Goal: Information Seeking & Learning: Learn about a topic

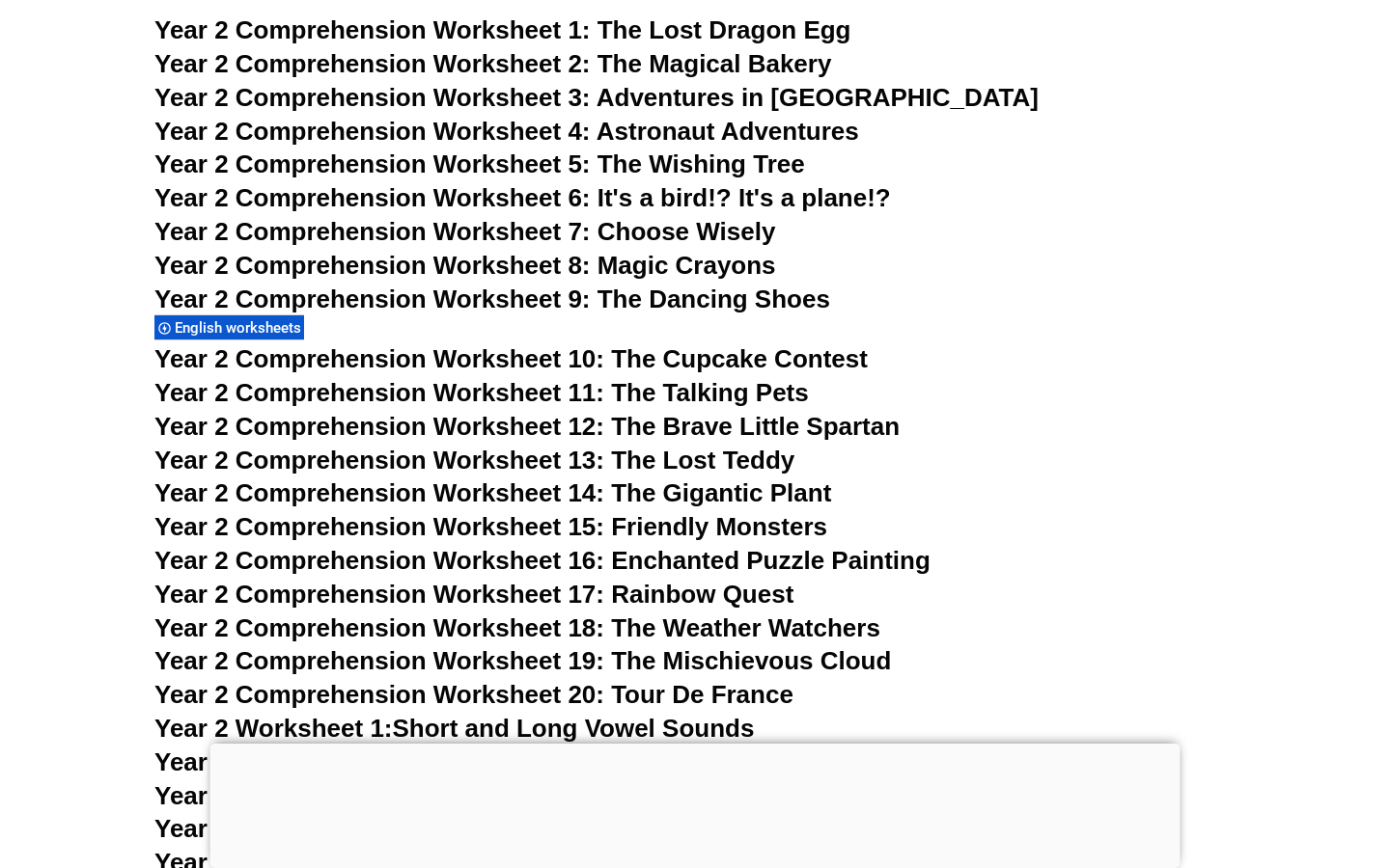
scroll to position [4748, 0]
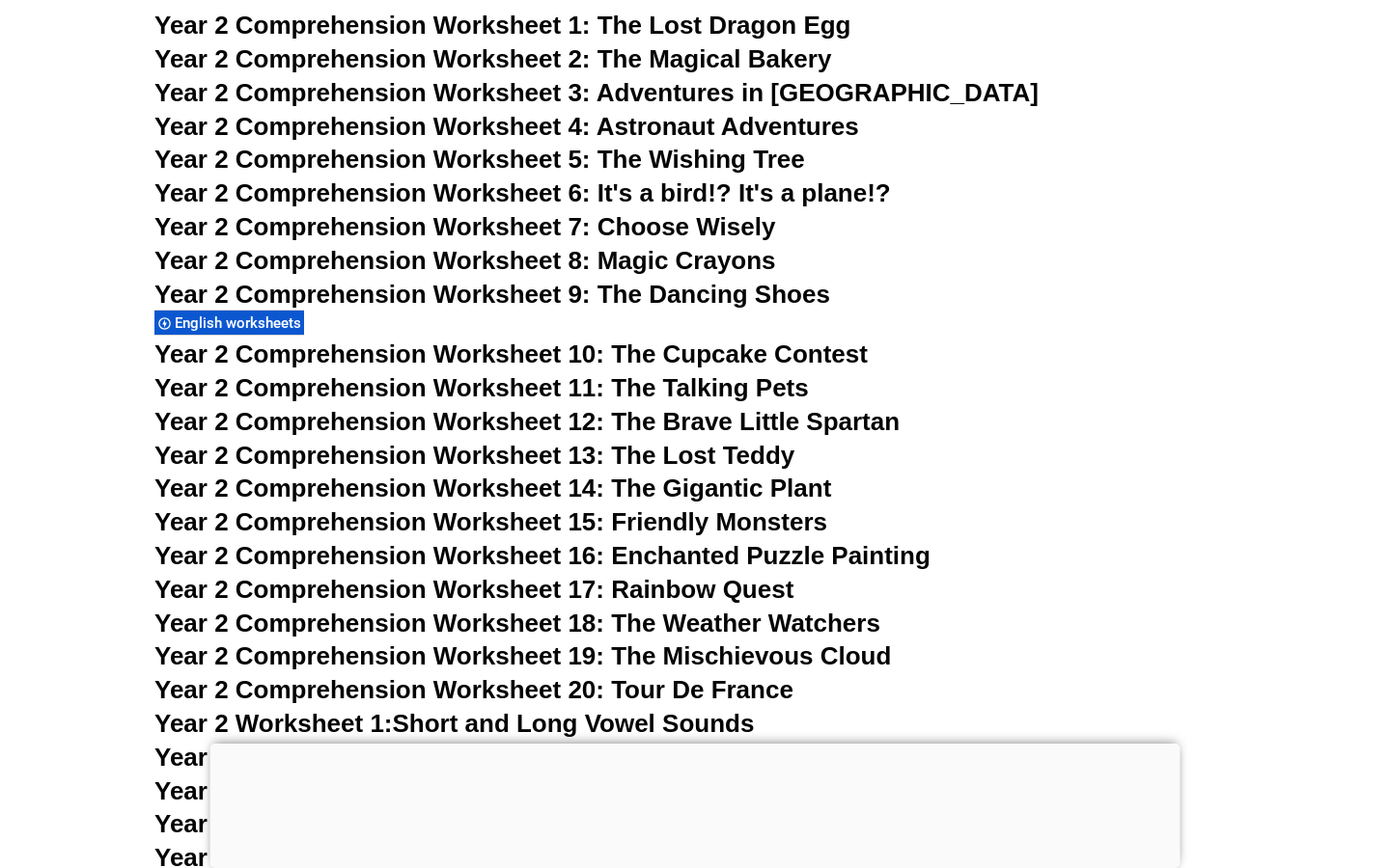
click at [728, 296] on span "Year 2 Comprehension Worksheet 9: The Dancing Shoes" at bounding box center [492, 294] width 676 height 29
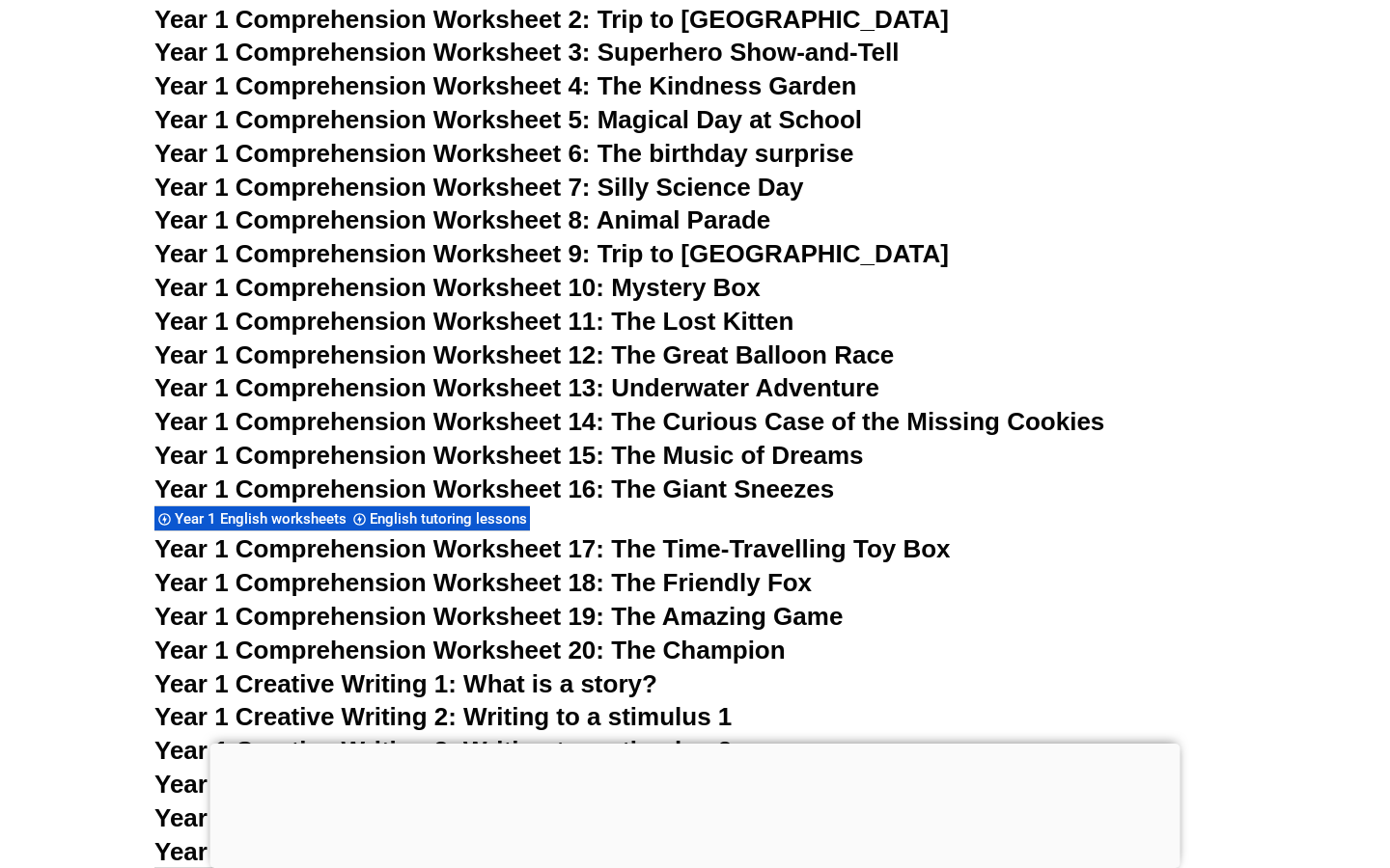
scroll to position [2573, 0]
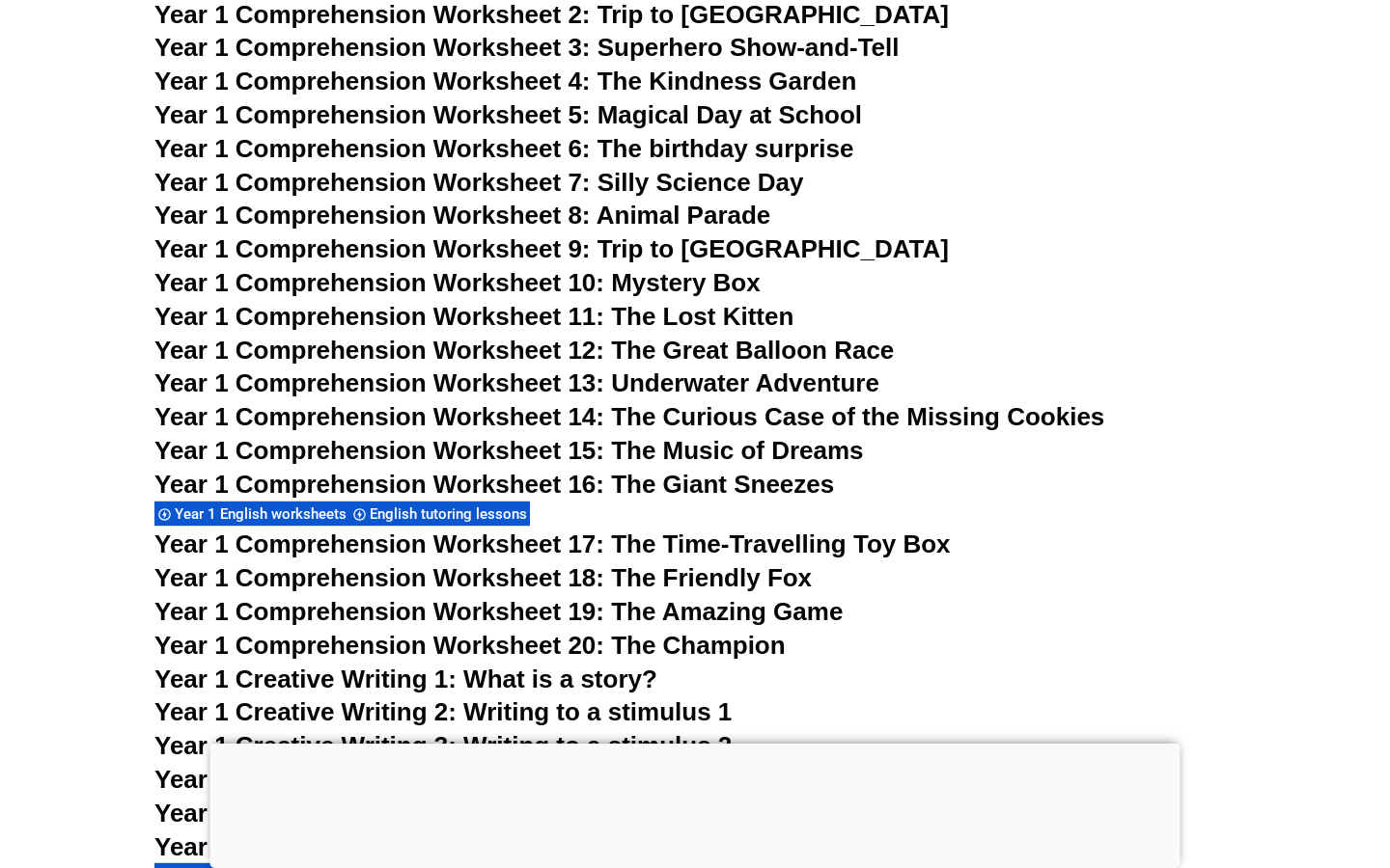
click at [785, 608] on span "Year 1 Comprehension Worksheet 19: The Amazing Game" at bounding box center [498, 611] width 689 height 29
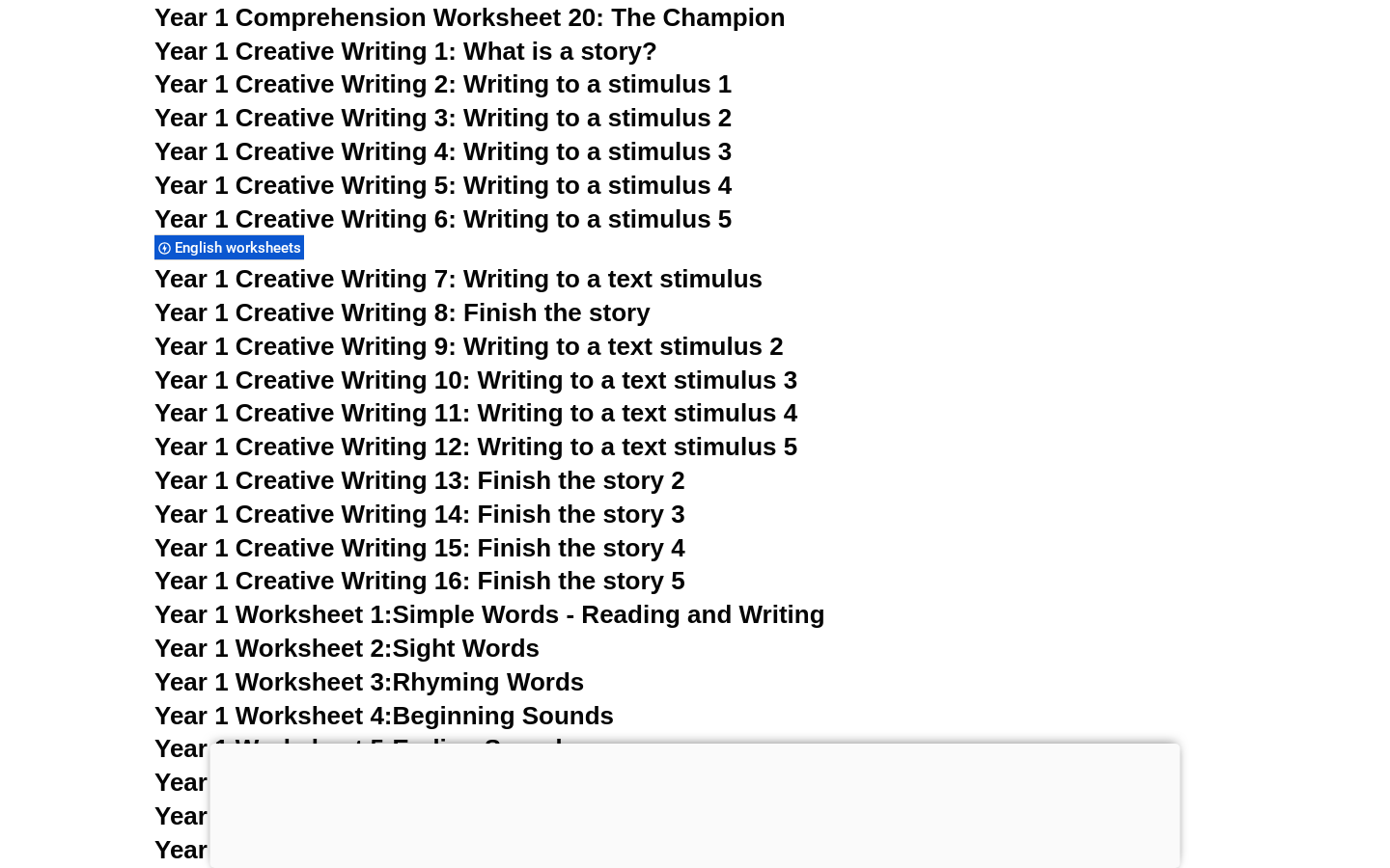
scroll to position [3206, 0]
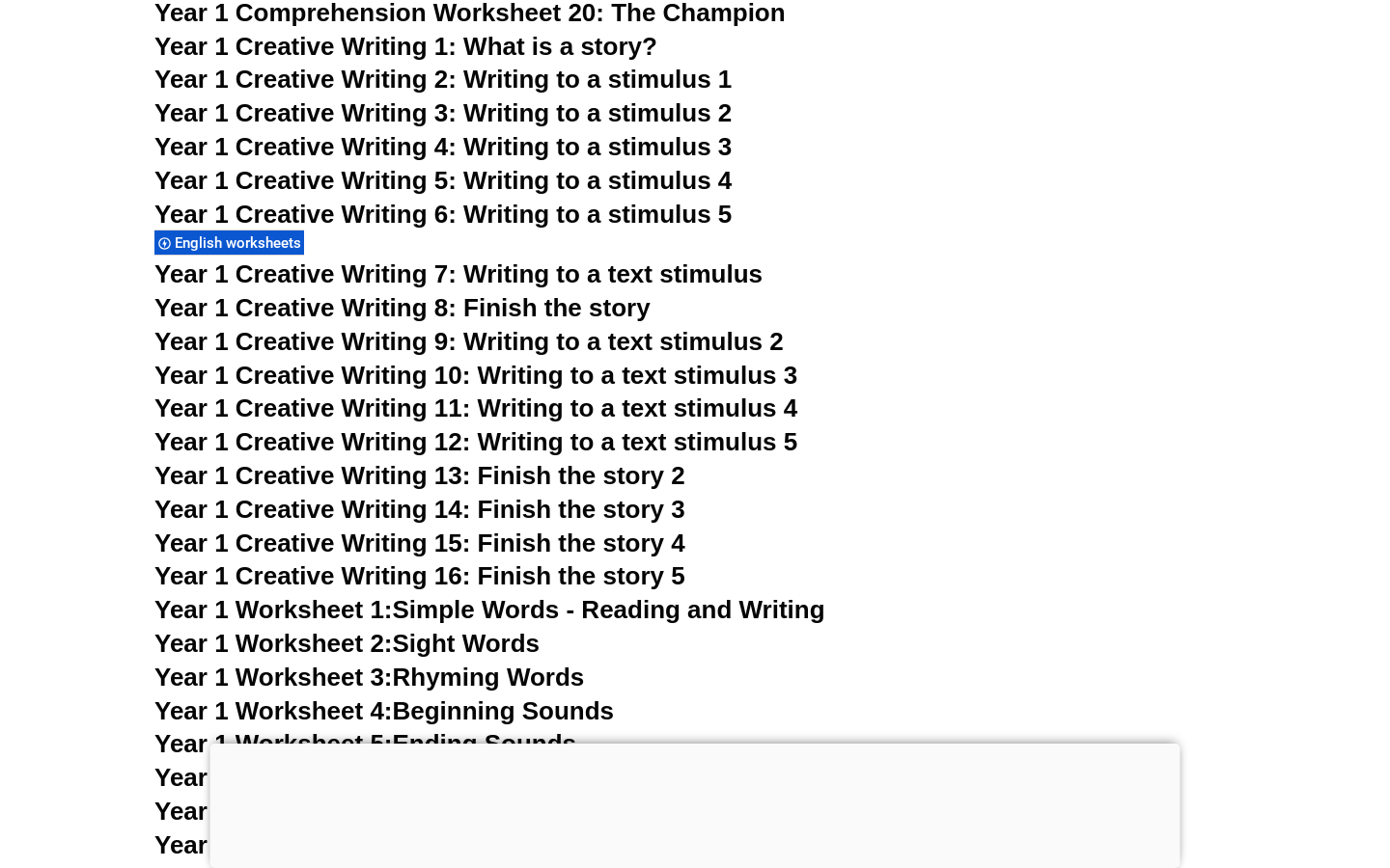
click at [657, 92] on span "Year 1 Creative Writing 2: Writing to a stimulus 1" at bounding box center [442, 78] width 577 height 29
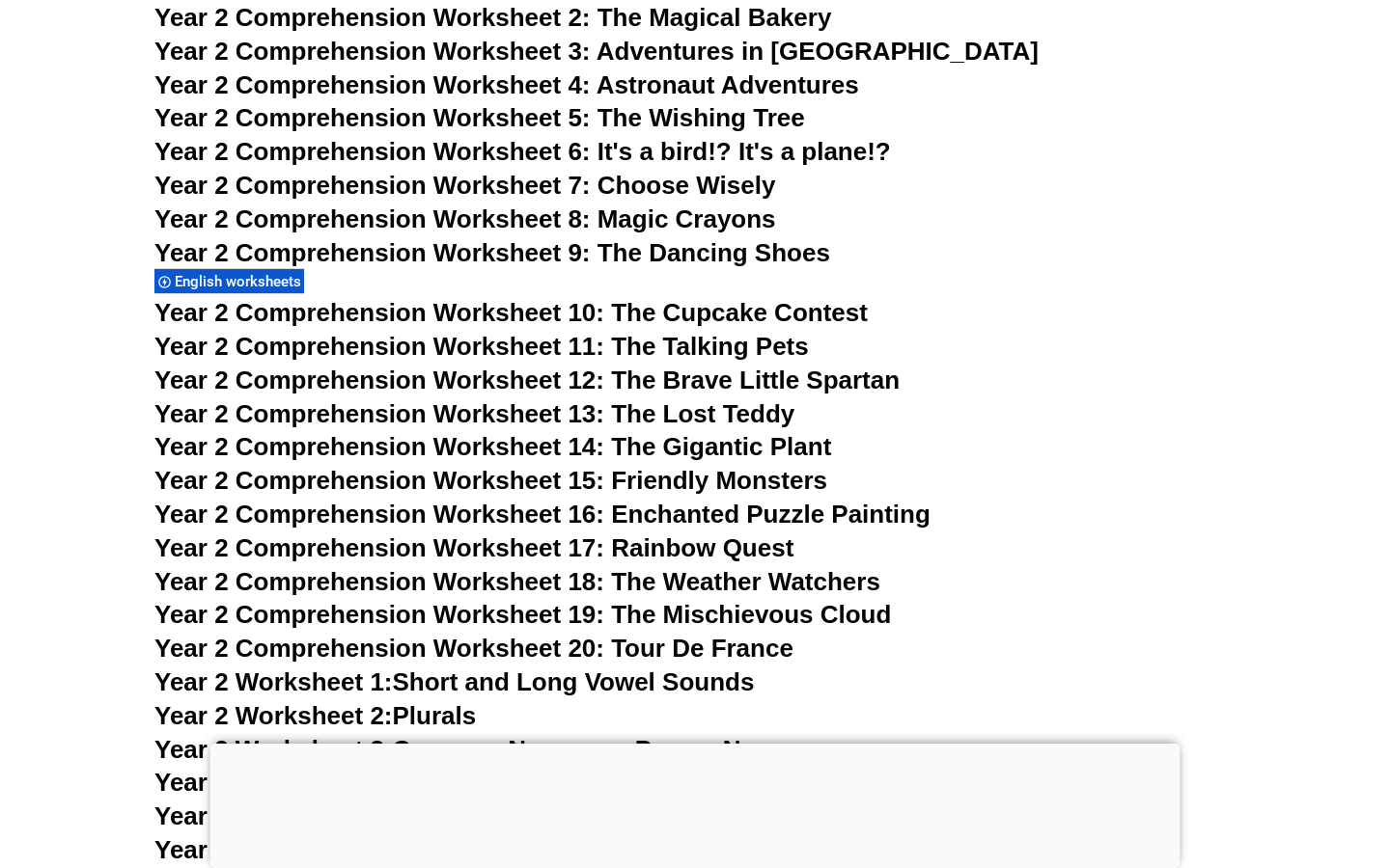
scroll to position [4794, 0]
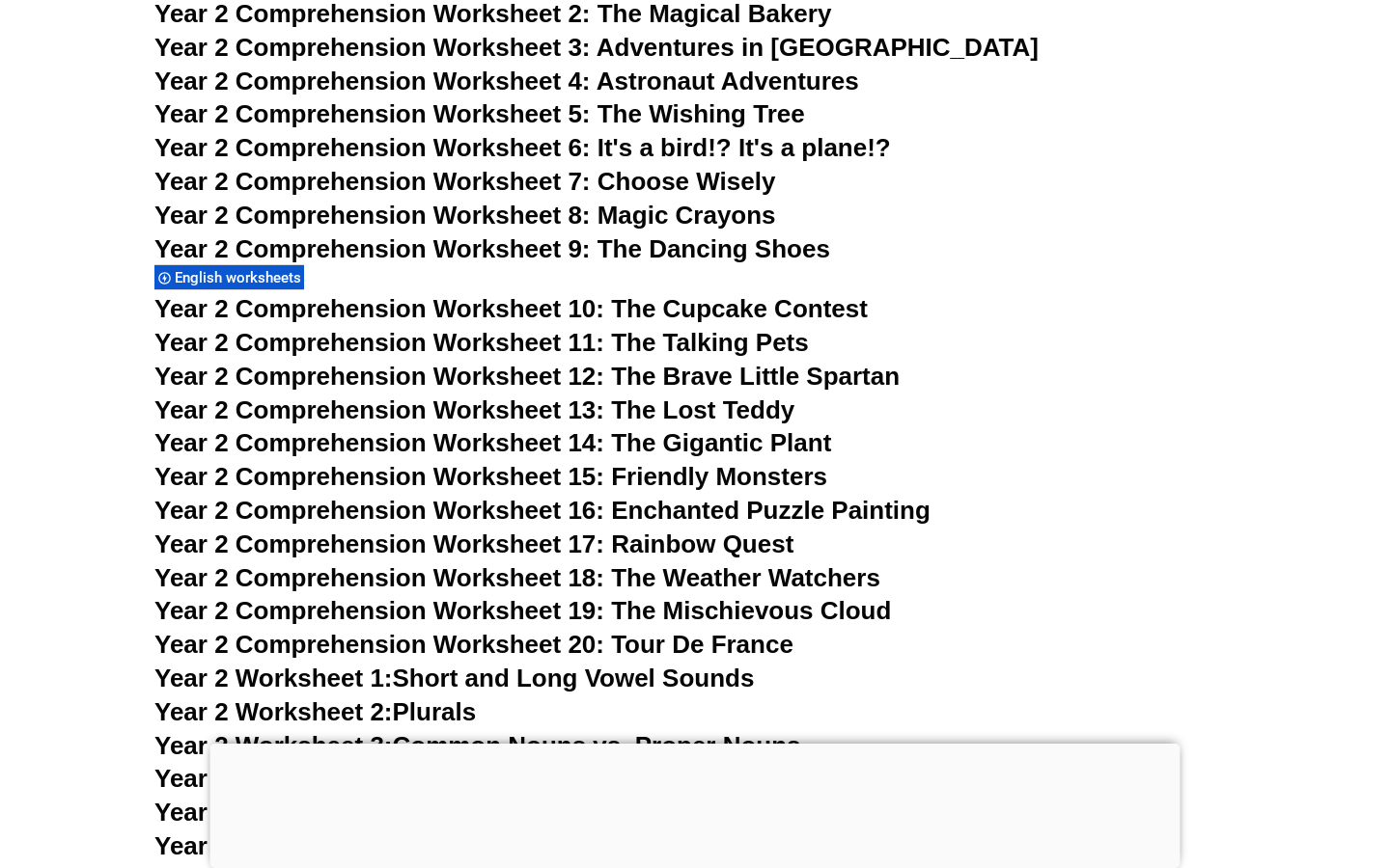
click at [645, 253] on span "Year 2 Comprehension Worksheet 9: The Dancing Shoes" at bounding box center [492, 248] width 676 height 29
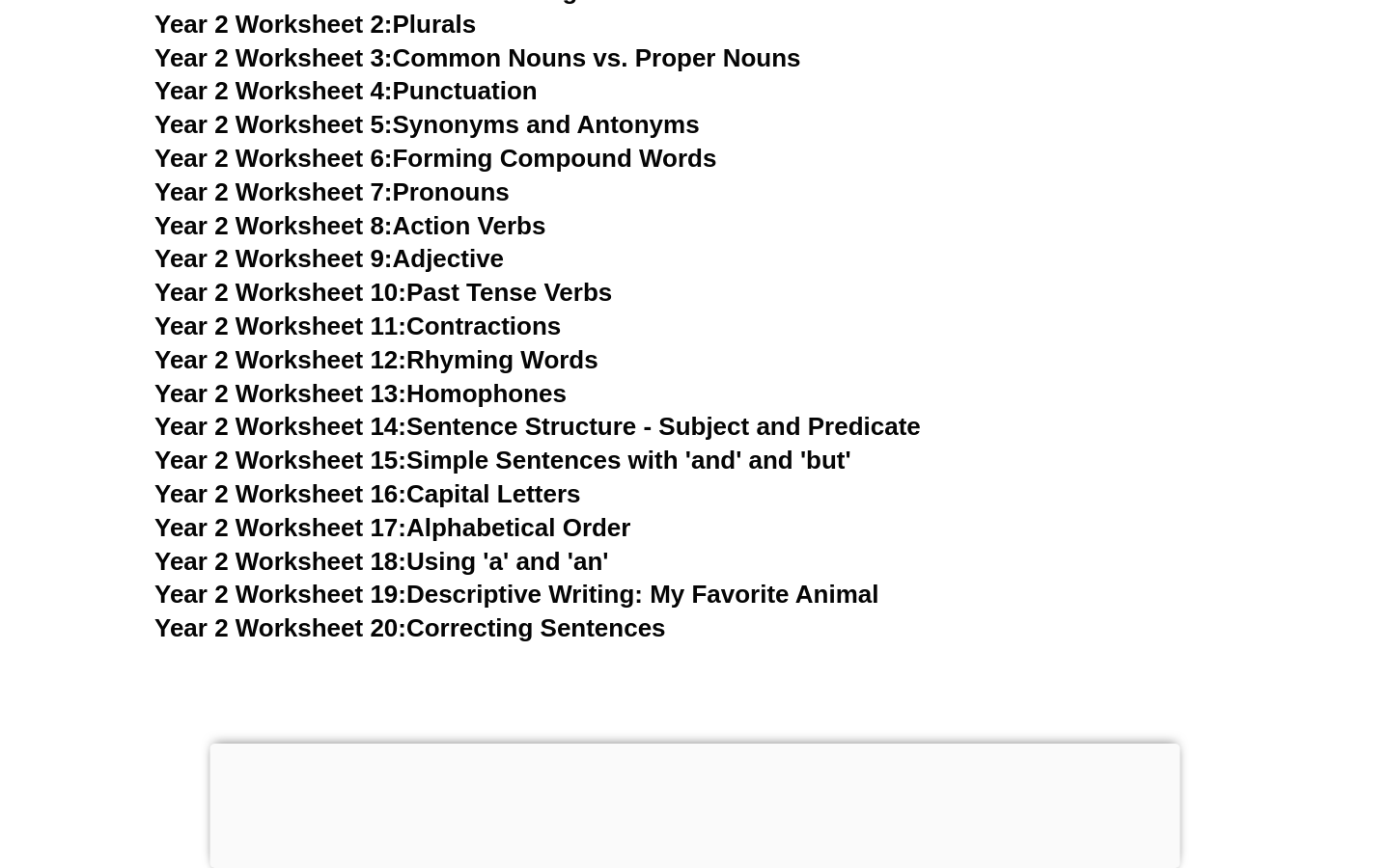
scroll to position [5476, 0]
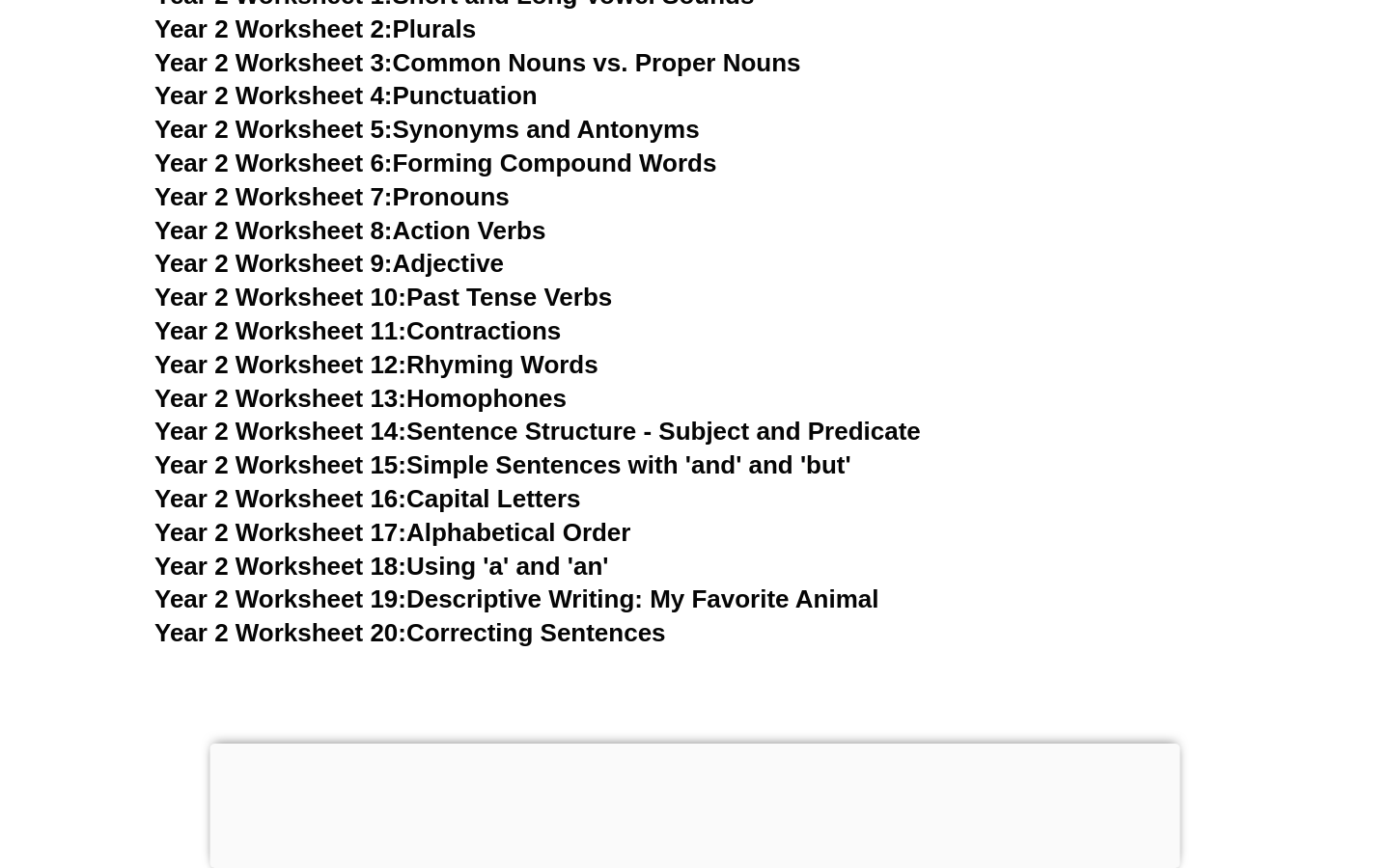
click at [564, 534] on link "Year 2 Worksheet 17: Alphabetical Order" at bounding box center [391, 532] width 476 height 29
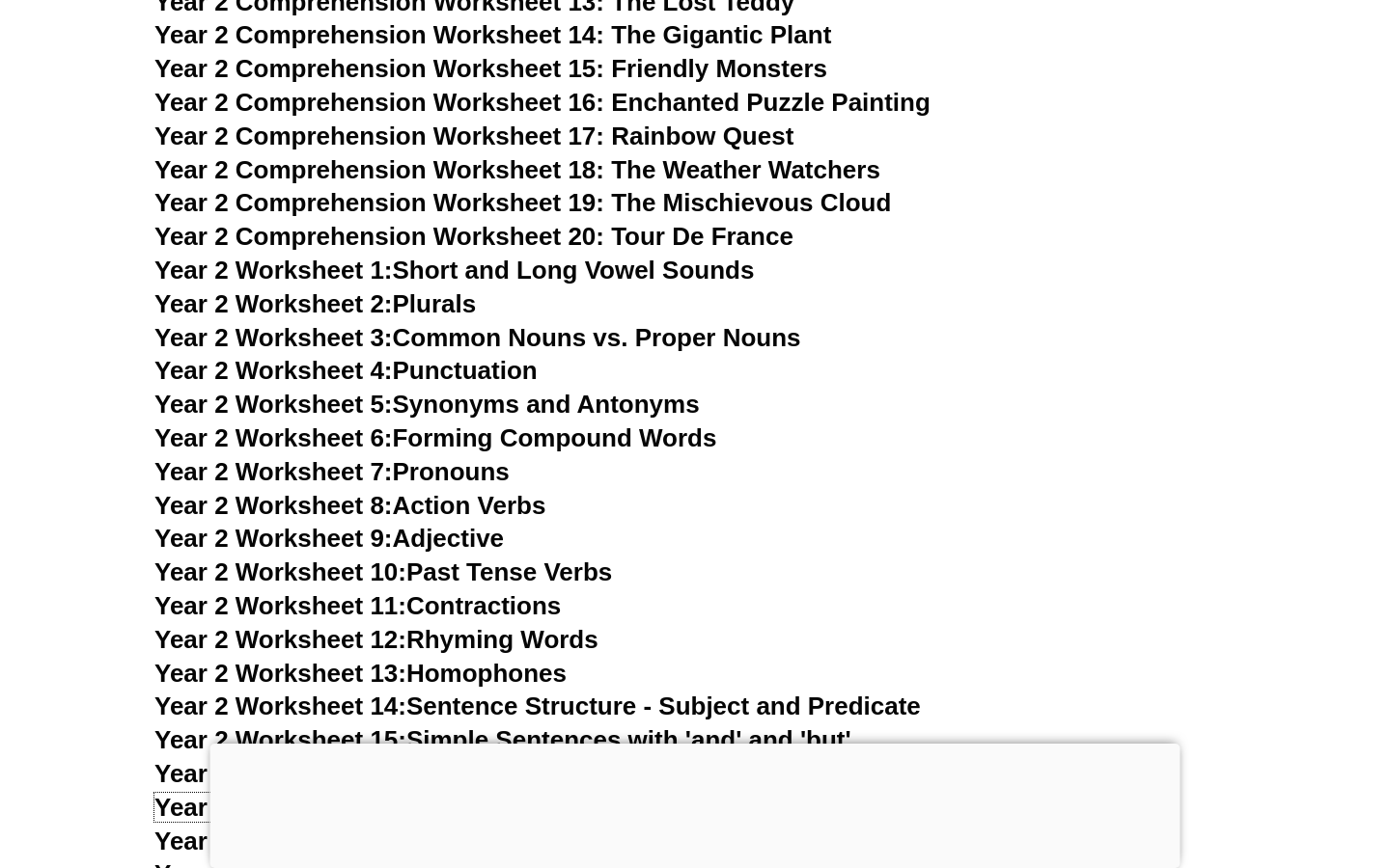
scroll to position [5190, 0]
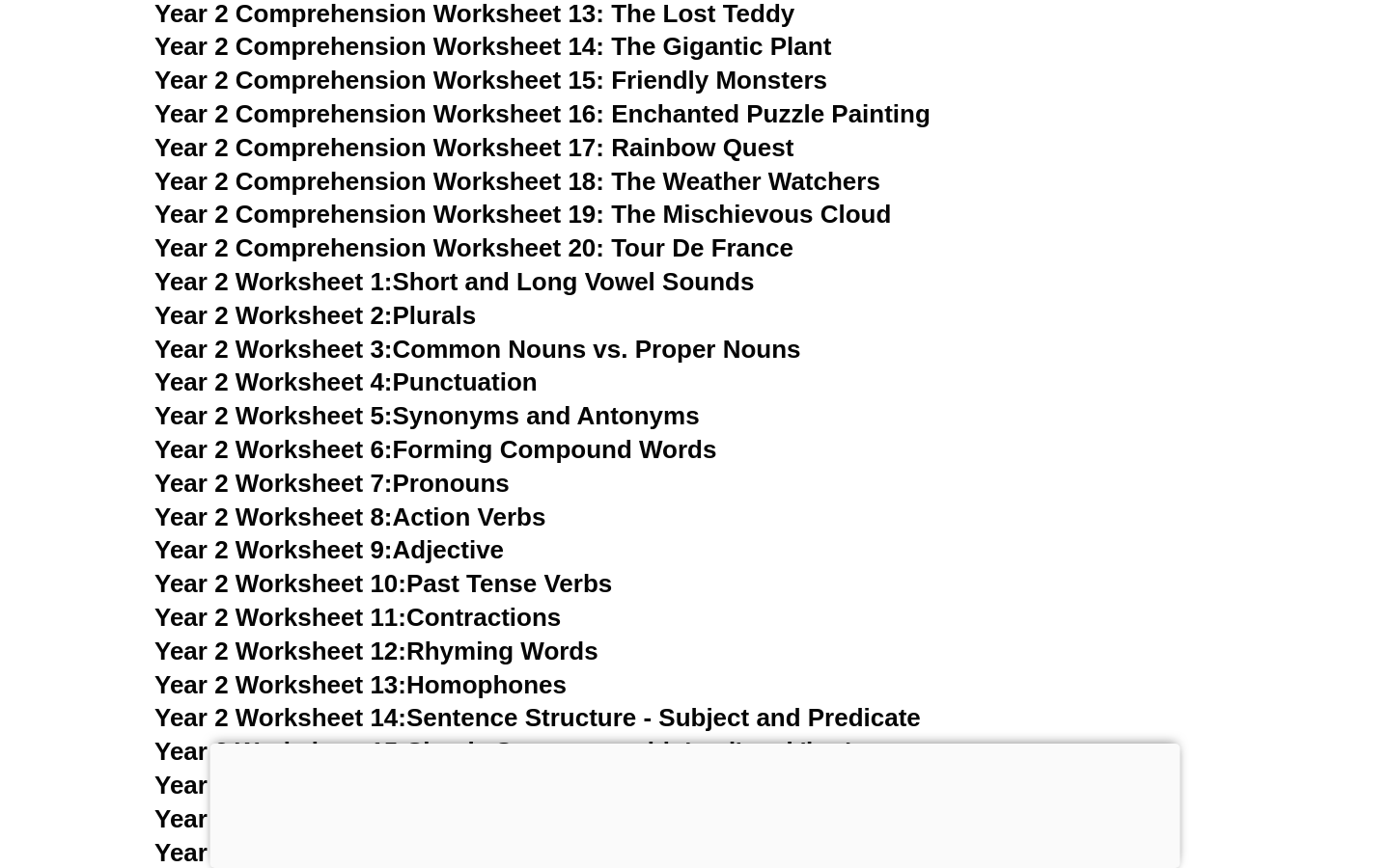
click at [563, 280] on link "Year 2 Worksheet 1: Short and Long Vowel Sounds" at bounding box center [453, 281] width 599 height 29
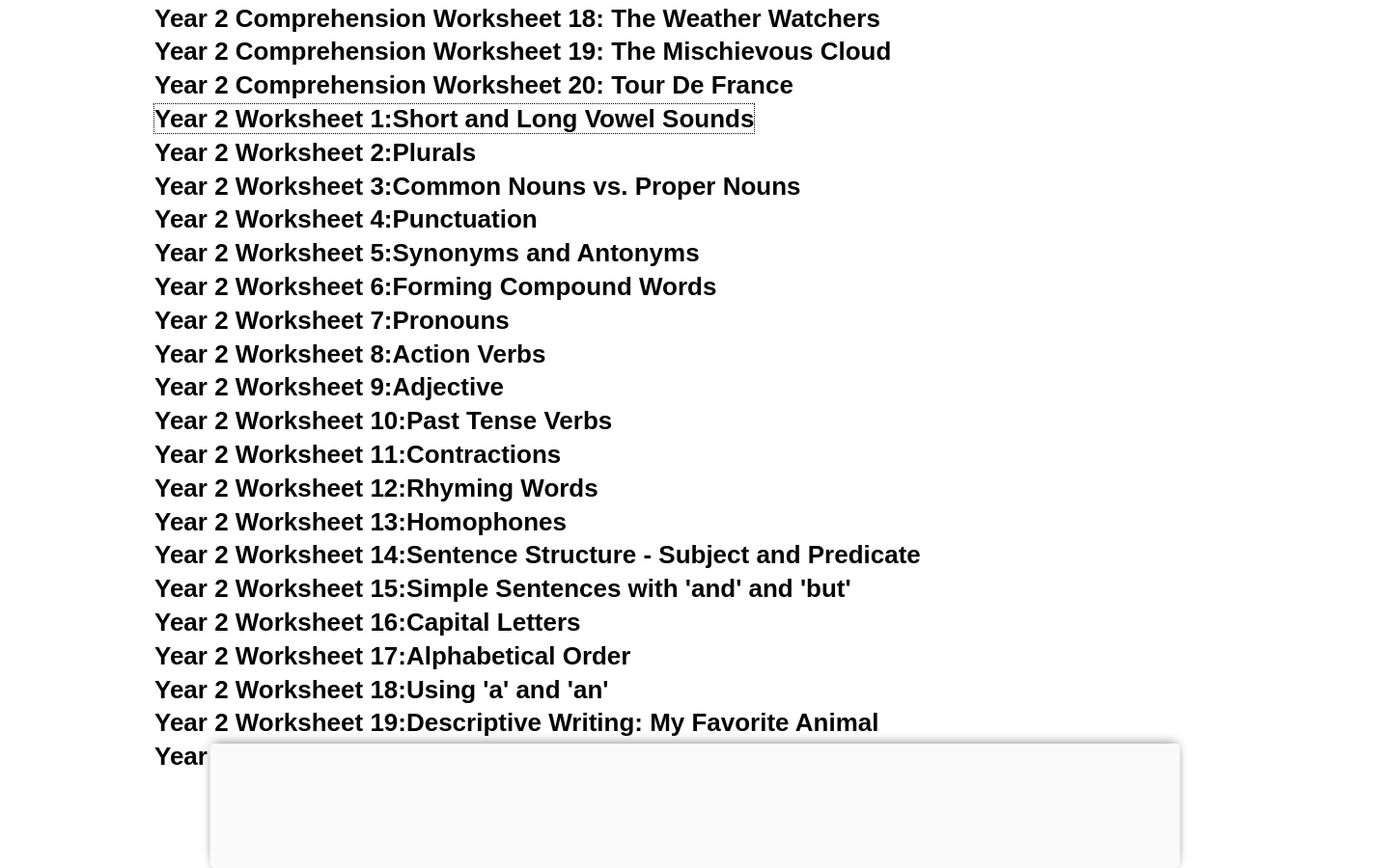
scroll to position [5482, 0]
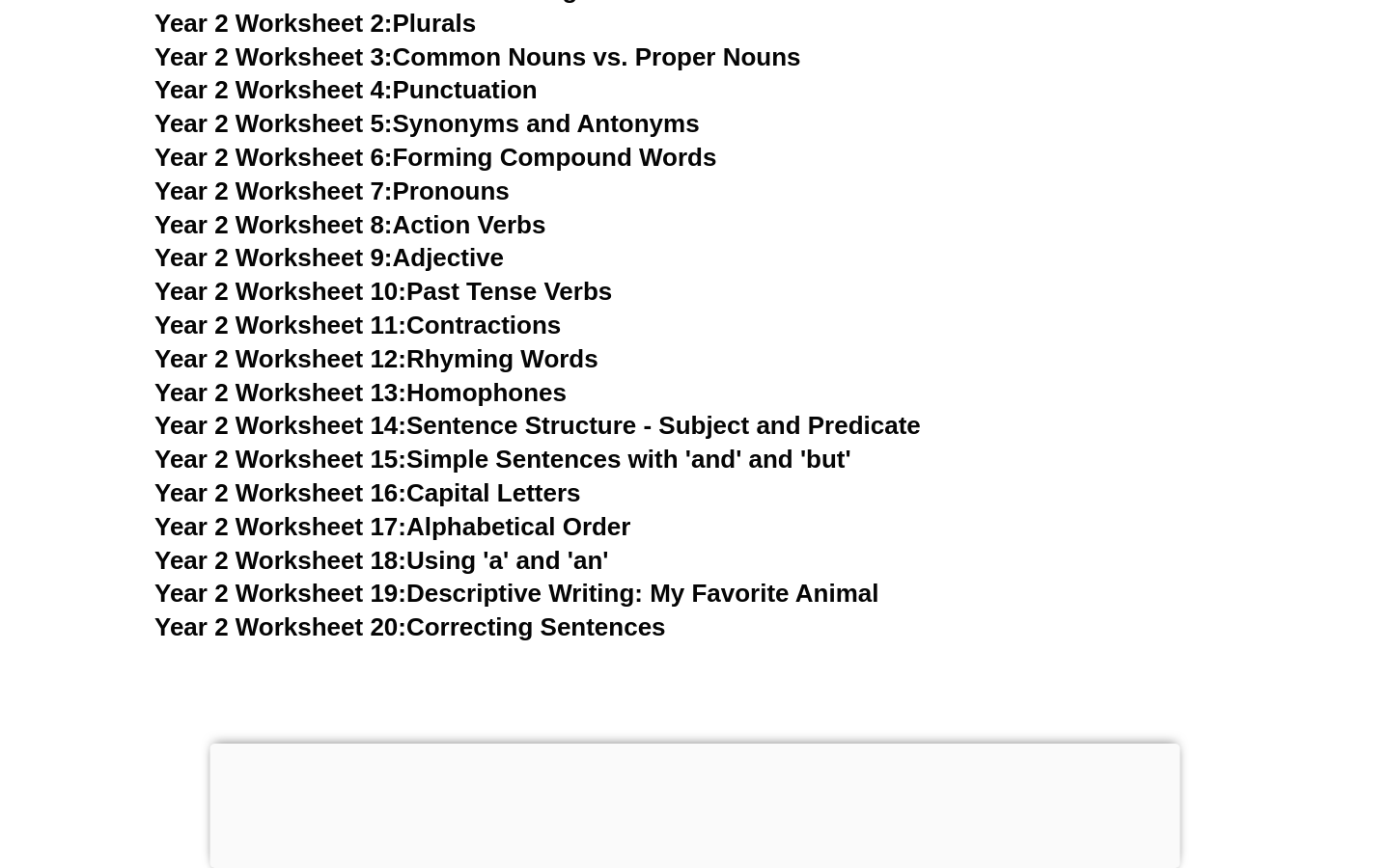
click at [480, 149] on link "Year 2 Worksheet 6: Forming Compound Words" at bounding box center [434, 157] width 561 height 29
click at [523, 495] on link "Year 2 Worksheet 16: Capital Letters" at bounding box center [367, 493] width 425 height 29
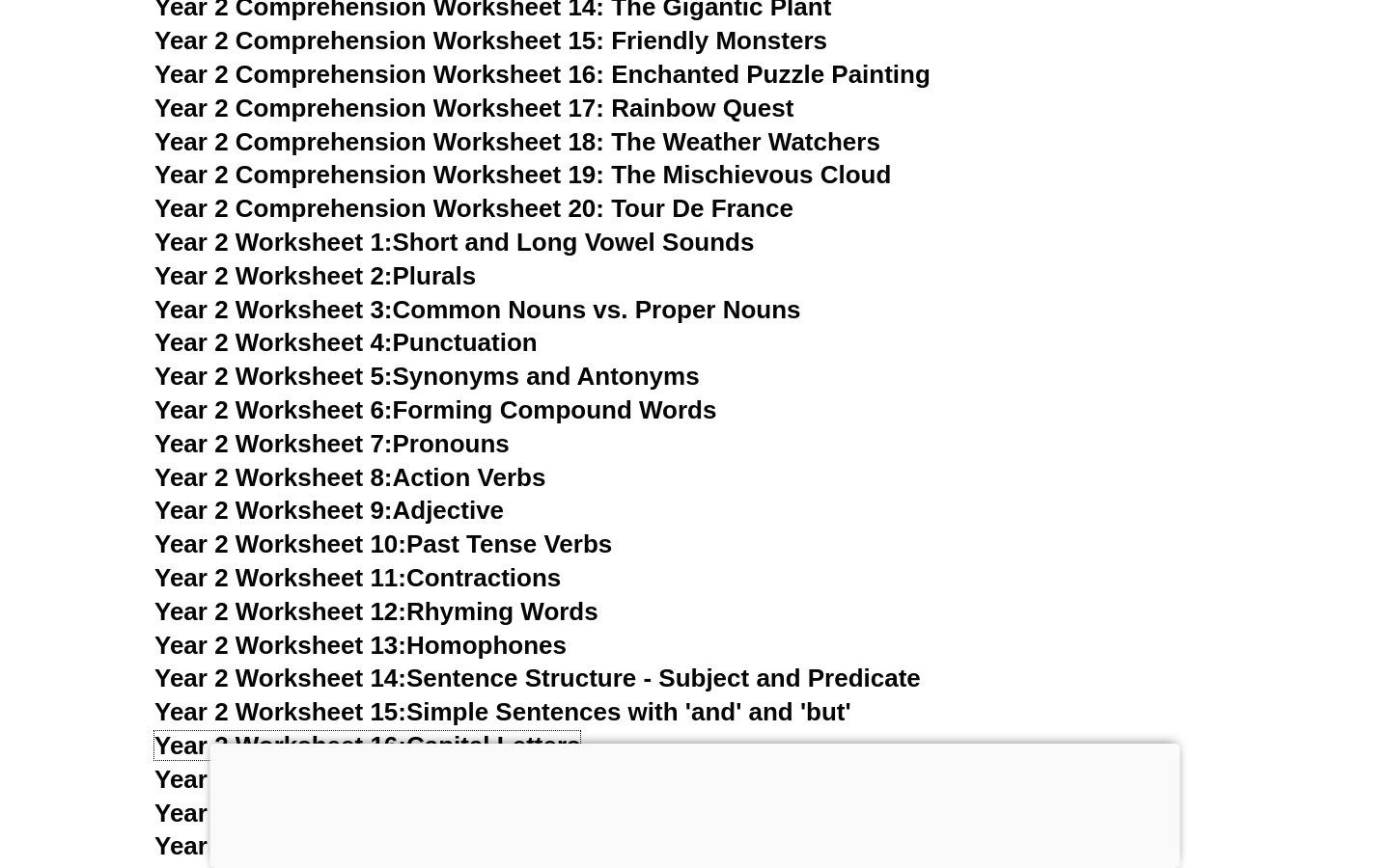
scroll to position [5216, 0]
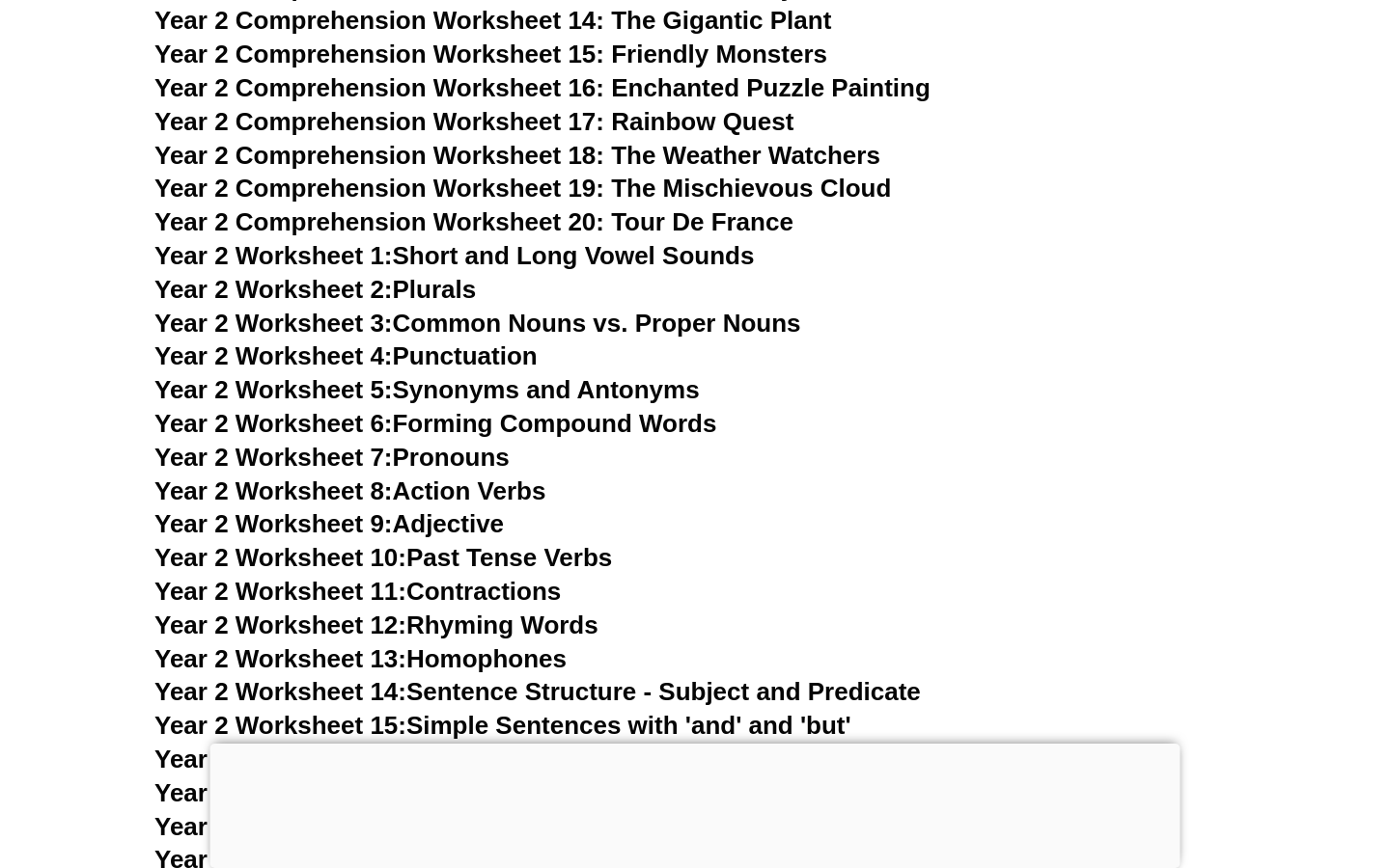
click at [419, 286] on link "Year 2 Worksheet 2: Plurals" at bounding box center [314, 289] width 321 height 29
click at [481, 353] on link "Year 2 Worksheet 4: Punctuation" at bounding box center [346, 356] width 384 height 29
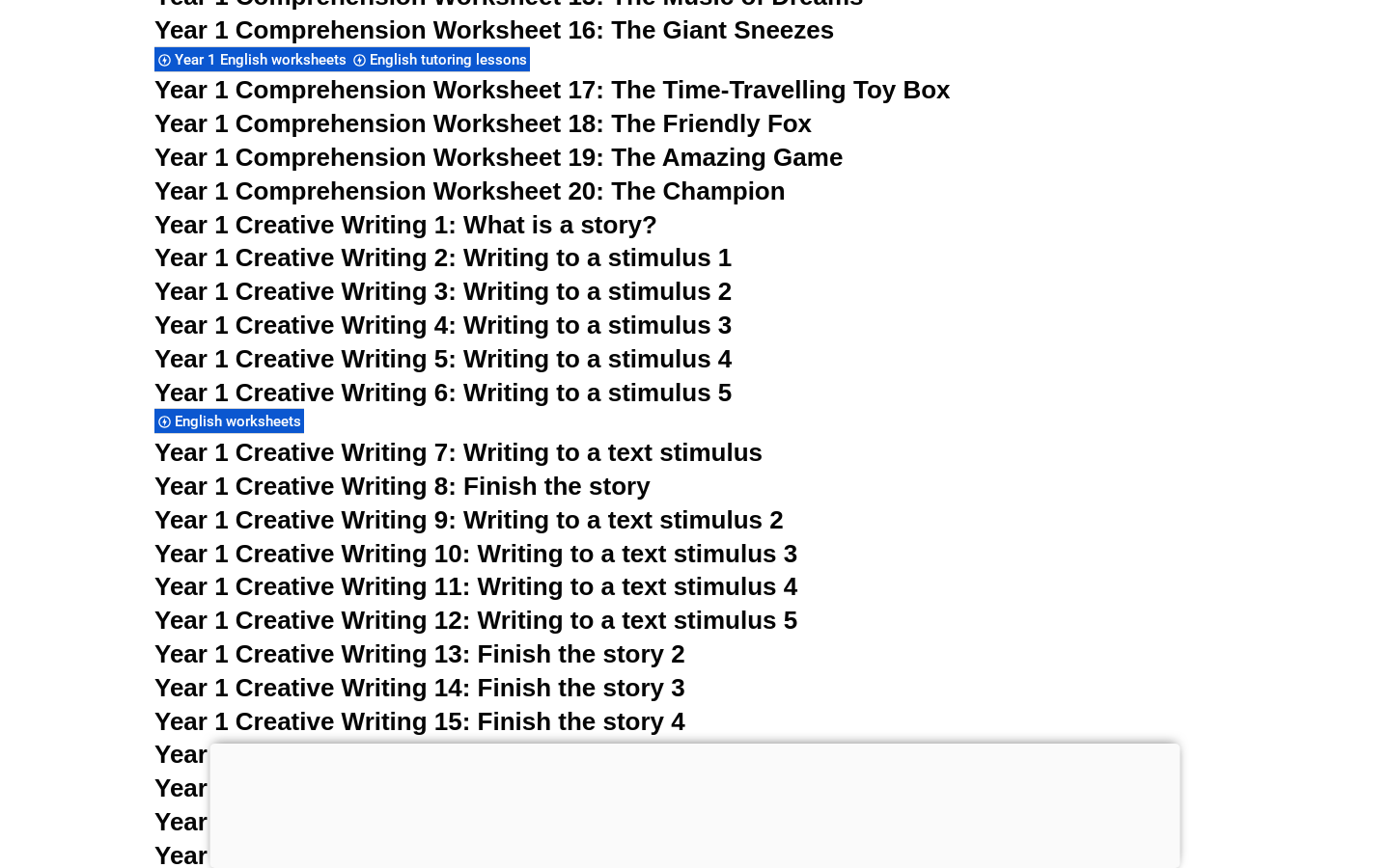
scroll to position [3009, 0]
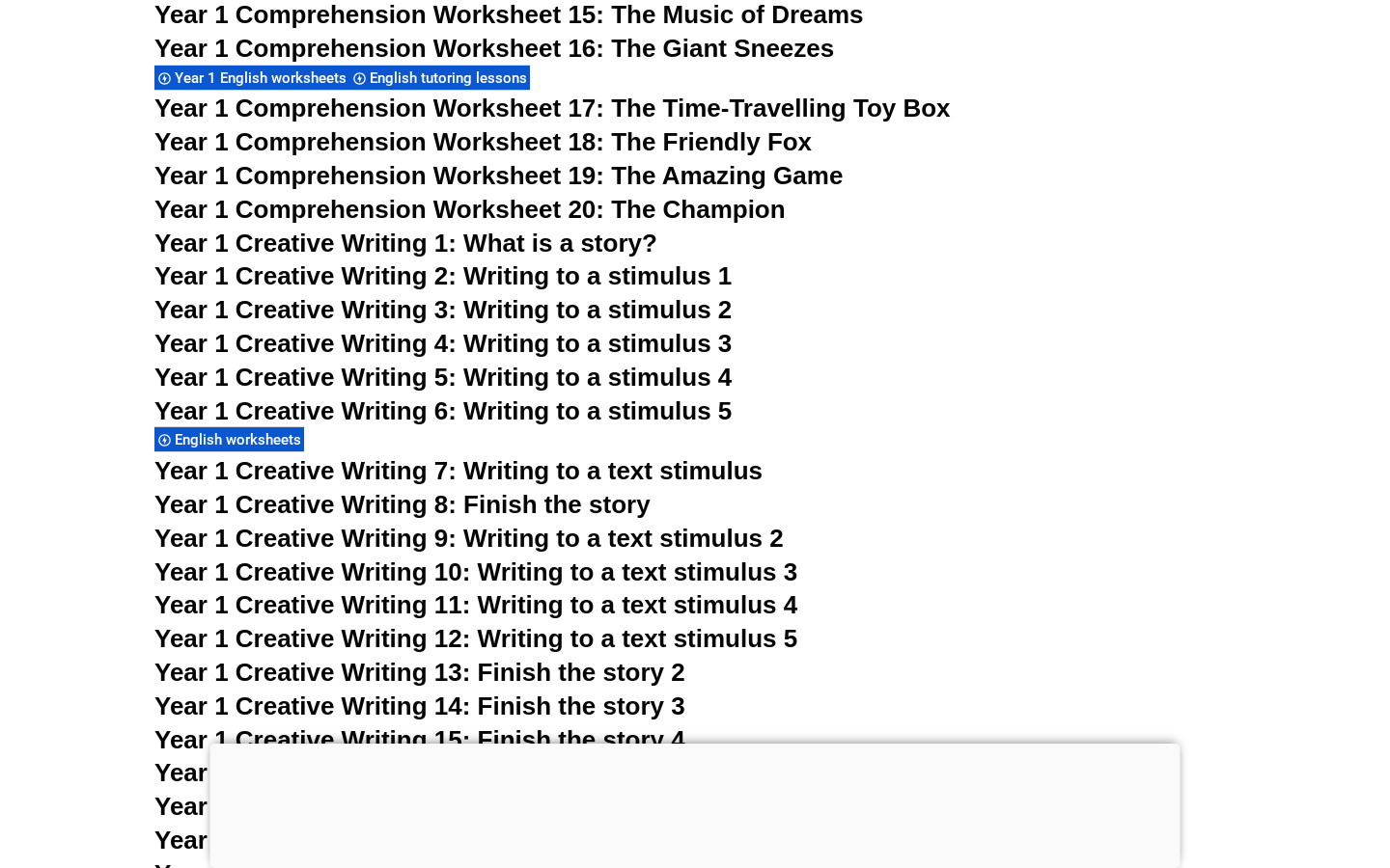
click at [545, 244] on span "Year 1 Creative Writing 1: What is a story?" at bounding box center [405, 242] width 503 height 29
click at [560, 275] on span "Year 1 Creative Writing 2: Writing to a stimulus 1" at bounding box center [442, 275] width 577 height 29
click at [541, 372] on span "Year 1 Creative Writing 5: Writing to a stimulus 4" at bounding box center [442, 376] width 577 height 29
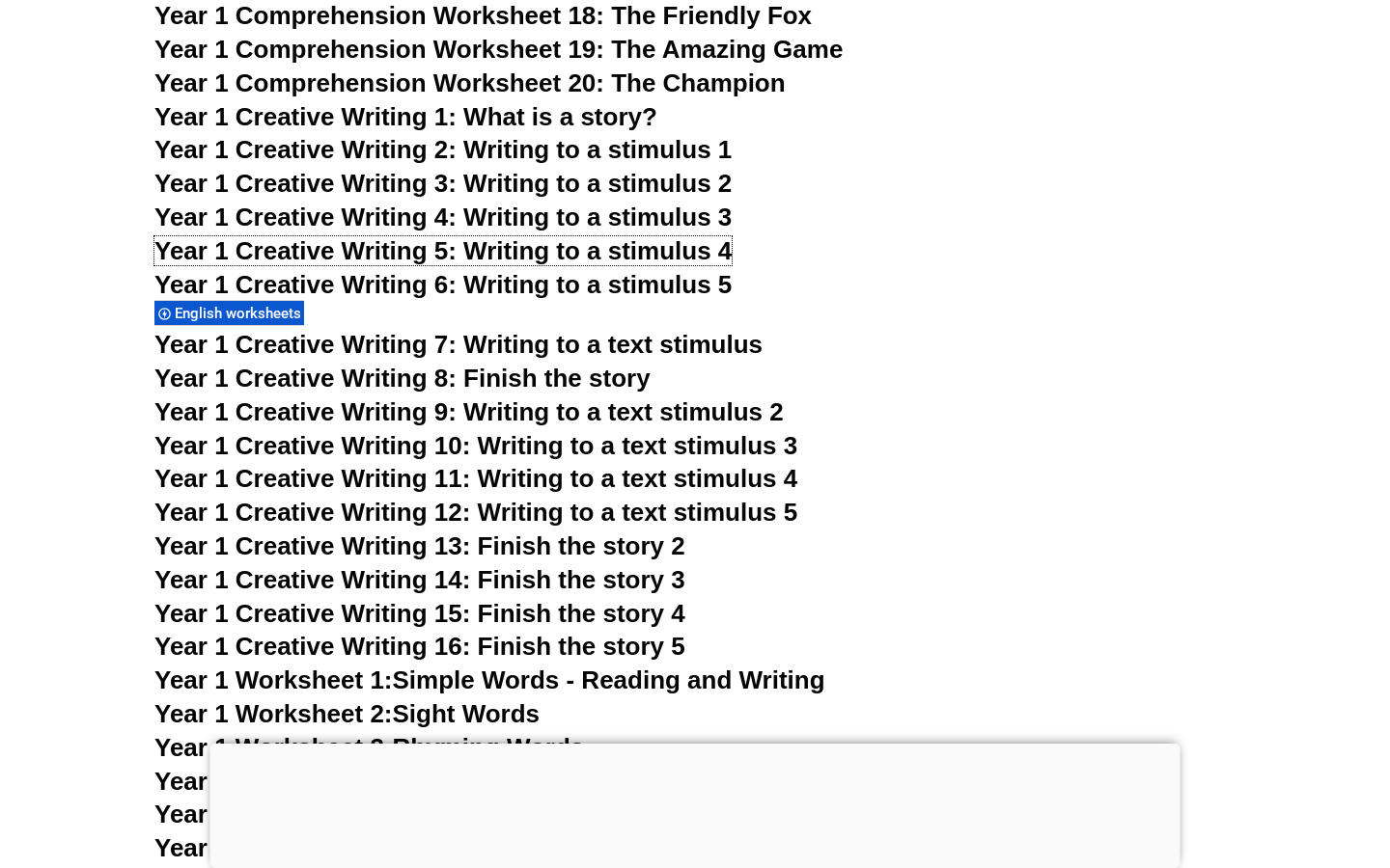
scroll to position [3179, 0]
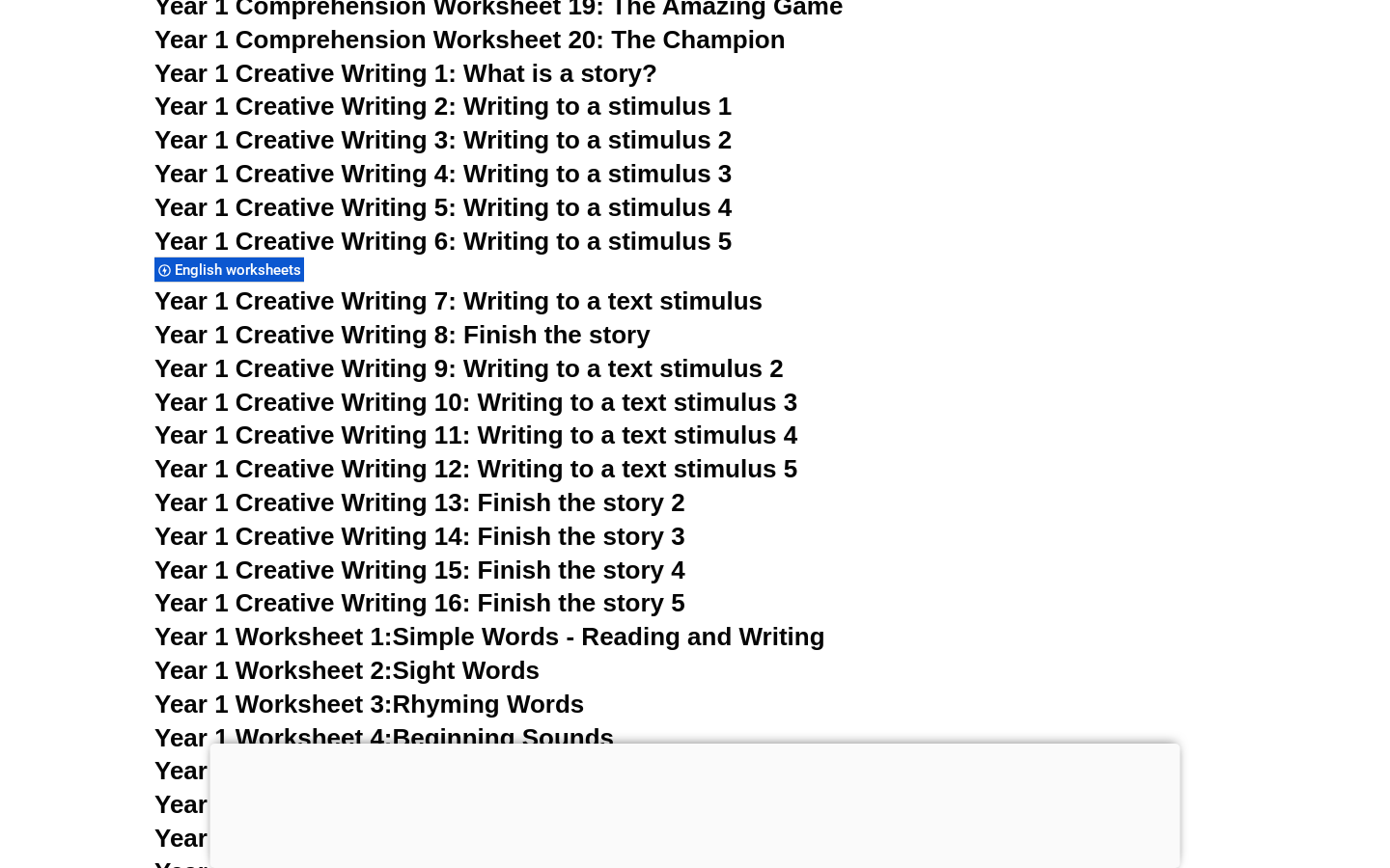
click at [592, 437] on span "Year 1 Creative Writing 11: Writing to a text stimulus 4" at bounding box center [475, 435] width 643 height 29
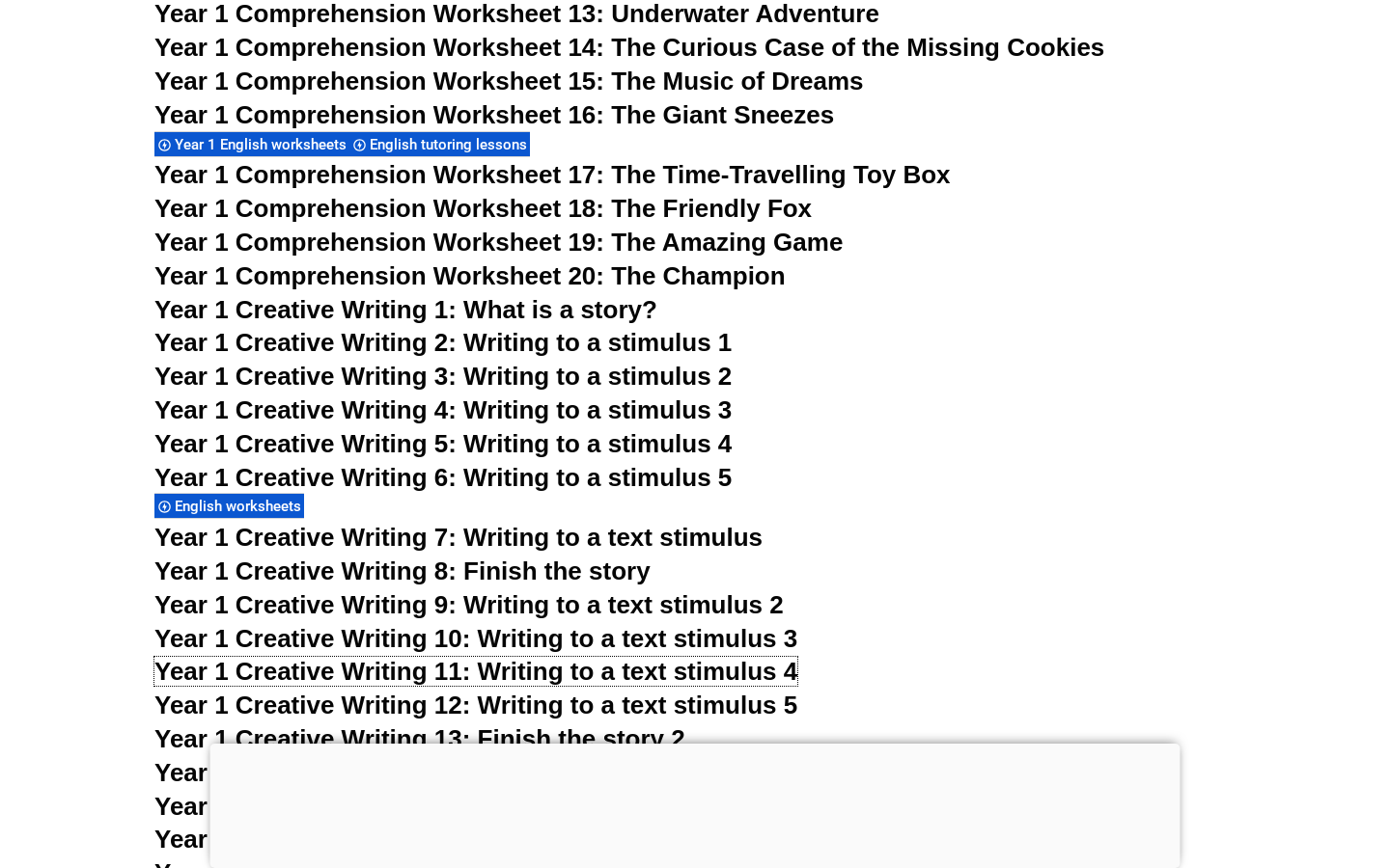
scroll to position [2889, 0]
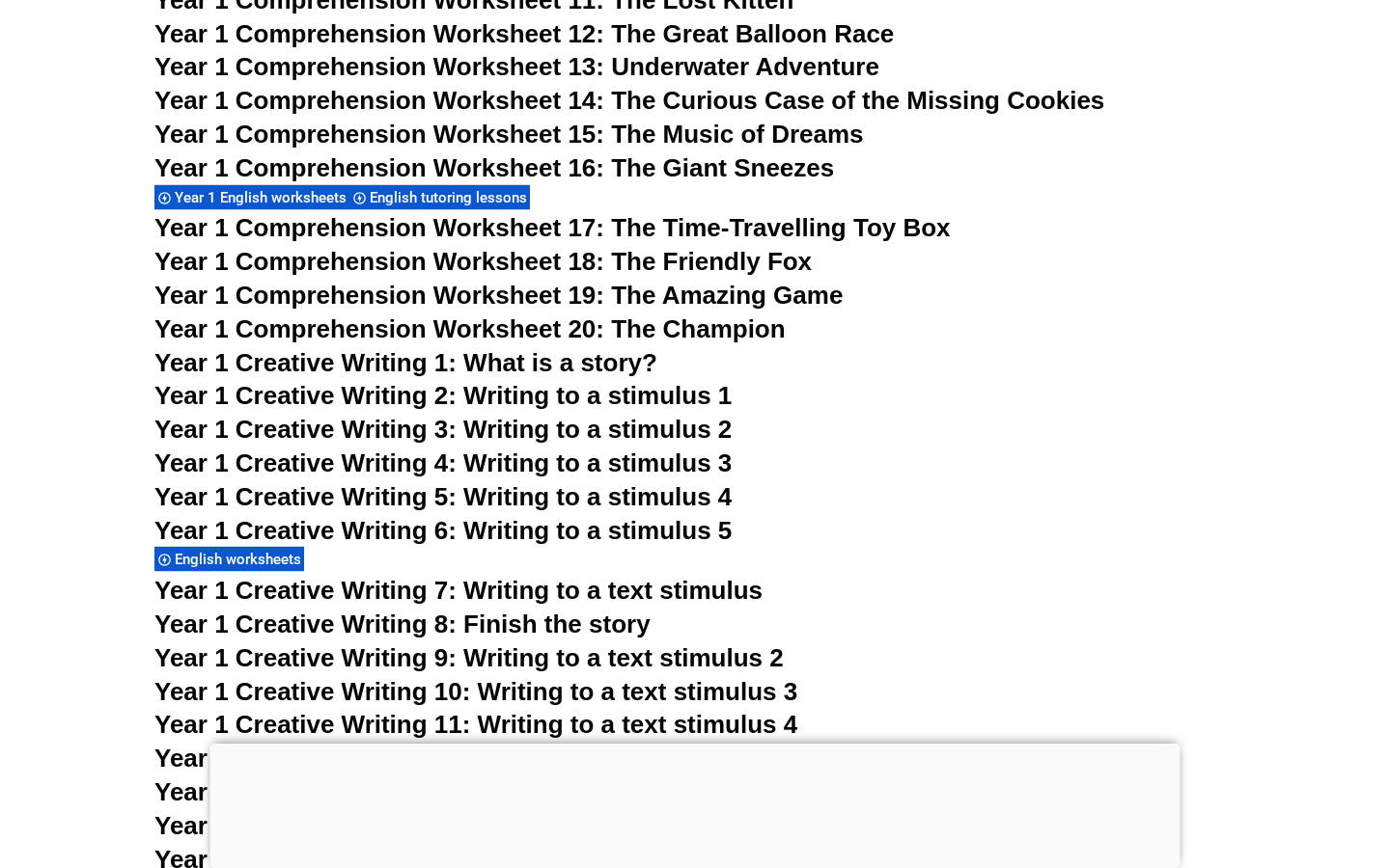
click at [567, 422] on span "Year 1 Creative Writing 3: Writing to a stimulus 2" at bounding box center [442, 429] width 577 height 29
click at [624, 469] on span "Year 1 Creative Writing 4: Writing to a stimulus 3" at bounding box center [442, 463] width 577 height 29
click at [631, 524] on span "Year 1 Creative Writing 6: Writing to a stimulus 5" at bounding box center [442, 530] width 577 height 29
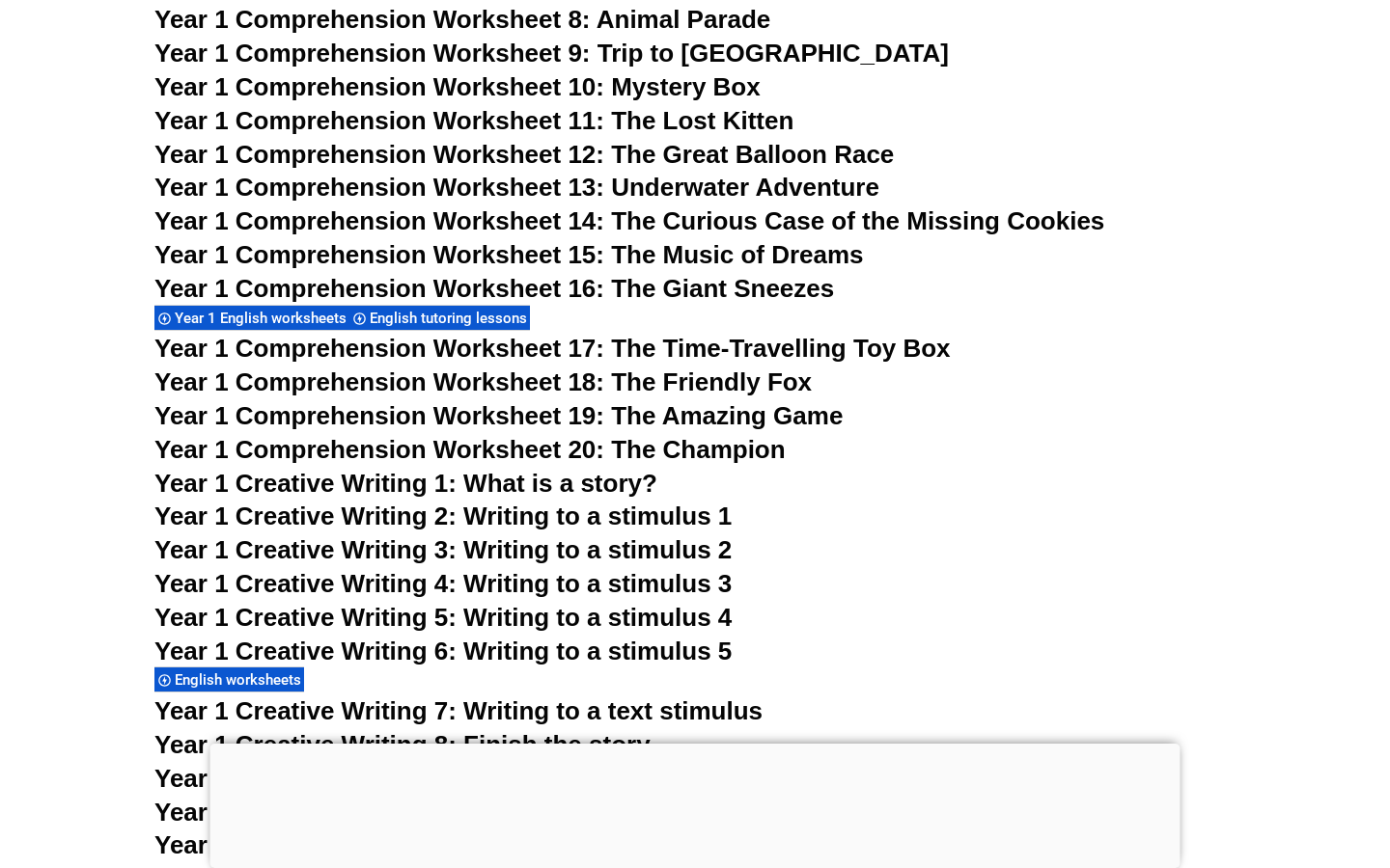
scroll to position [2762, 0]
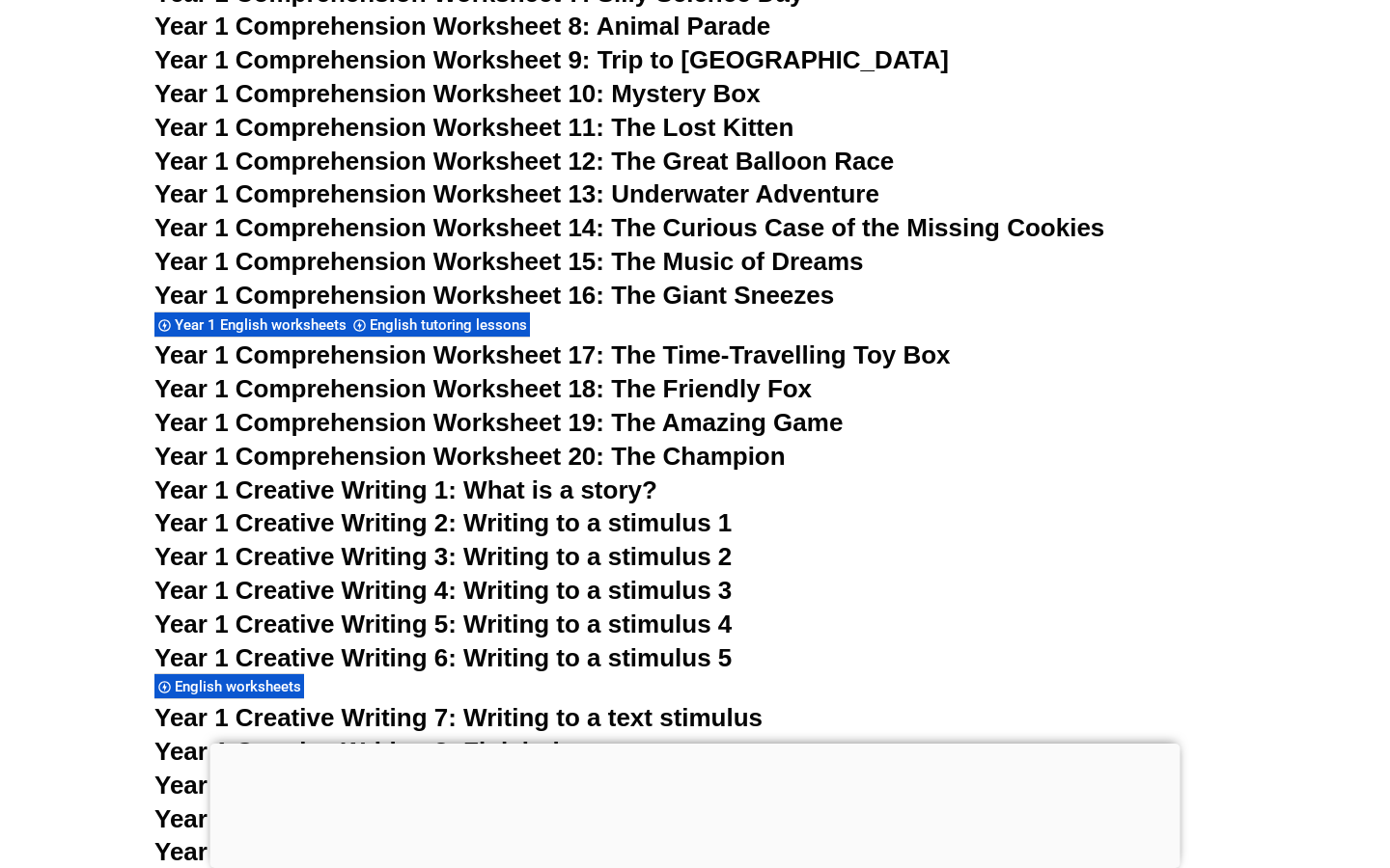
click at [542, 523] on span "Year 1 Creative Writing 2: Writing to a stimulus 1" at bounding box center [442, 522] width 577 height 29
